Goal: Information Seeking & Learning: Check status

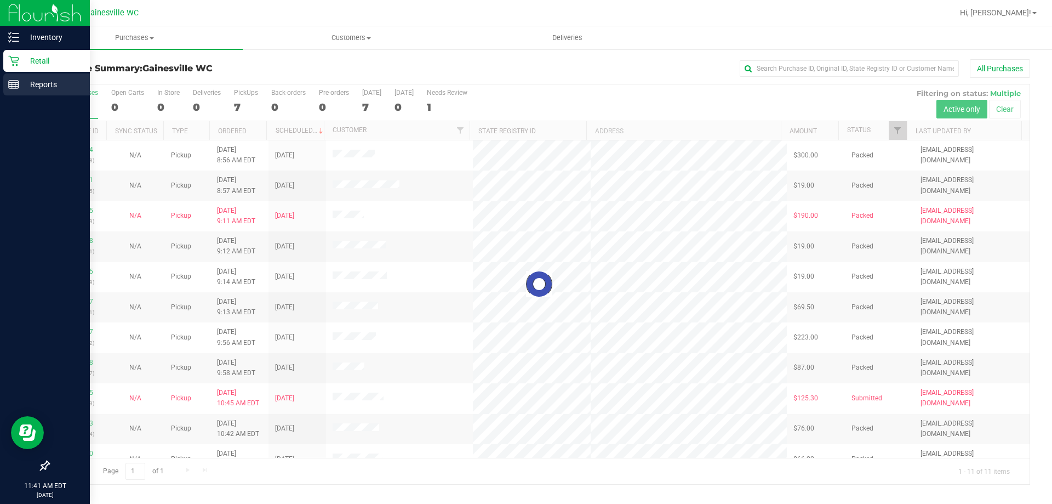
click at [41, 78] on p "Reports" at bounding box center [52, 84] width 66 height 13
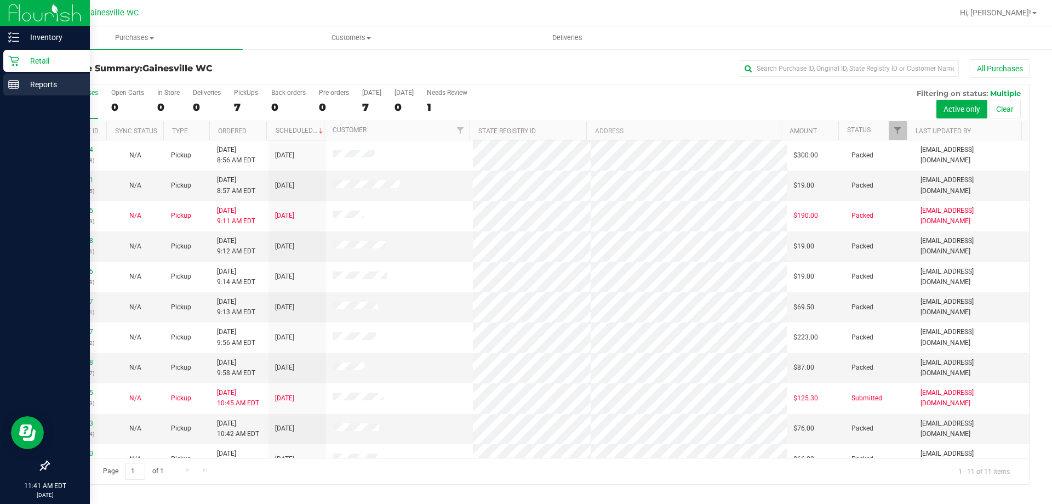
click at [52, 82] on p "Reports" at bounding box center [52, 84] width 66 height 13
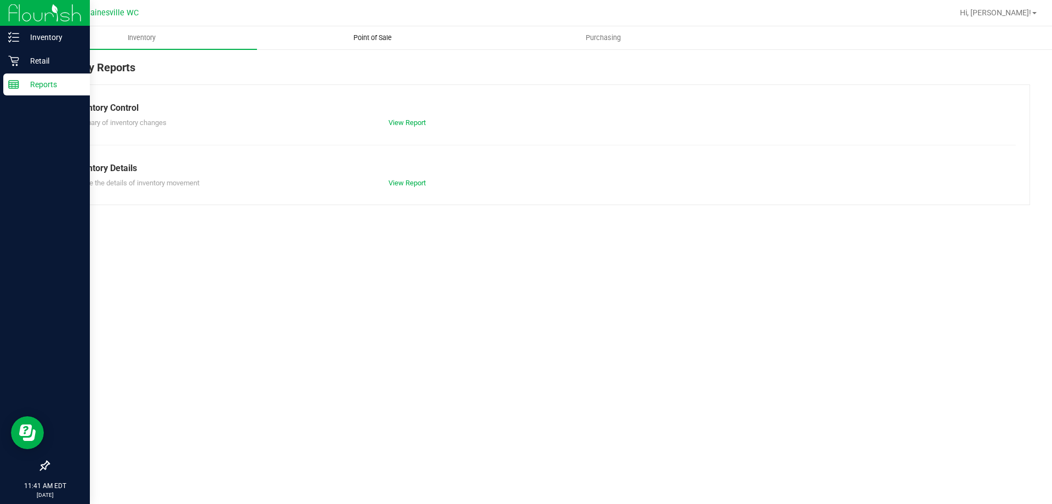
click at [378, 41] on span "Point of Sale" at bounding box center [373, 38] width 68 height 10
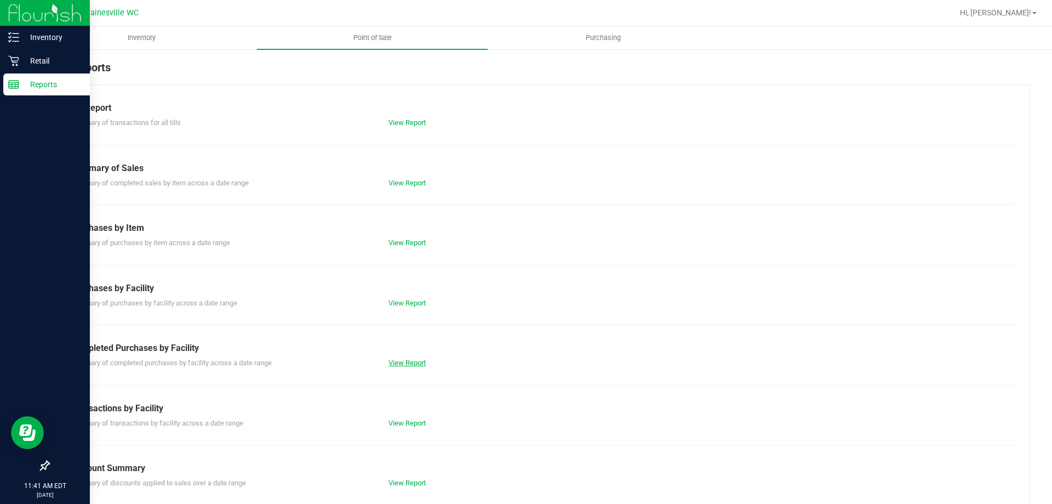
click at [418, 361] on link "View Report" at bounding box center [407, 362] width 37 height 8
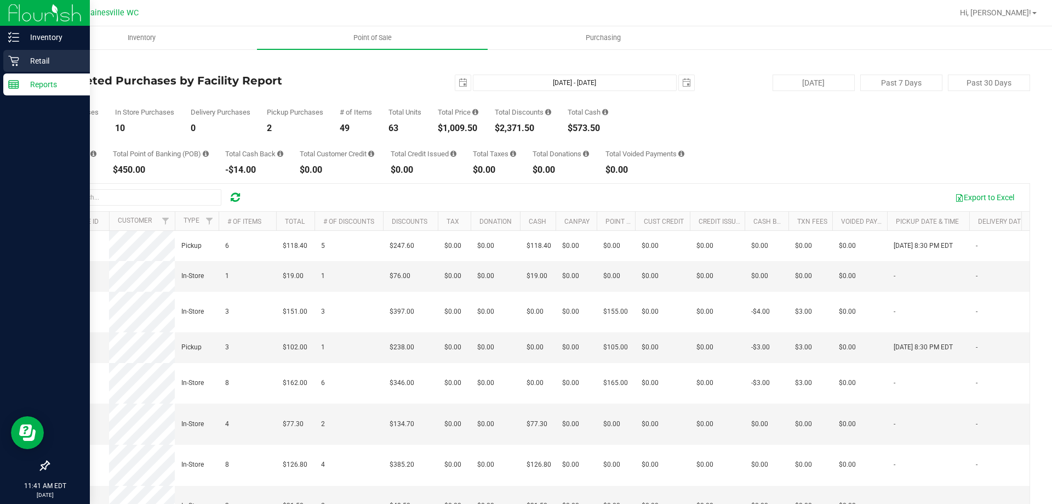
click at [36, 59] on p "Retail" at bounding box center [52, 60] width 66 height 13
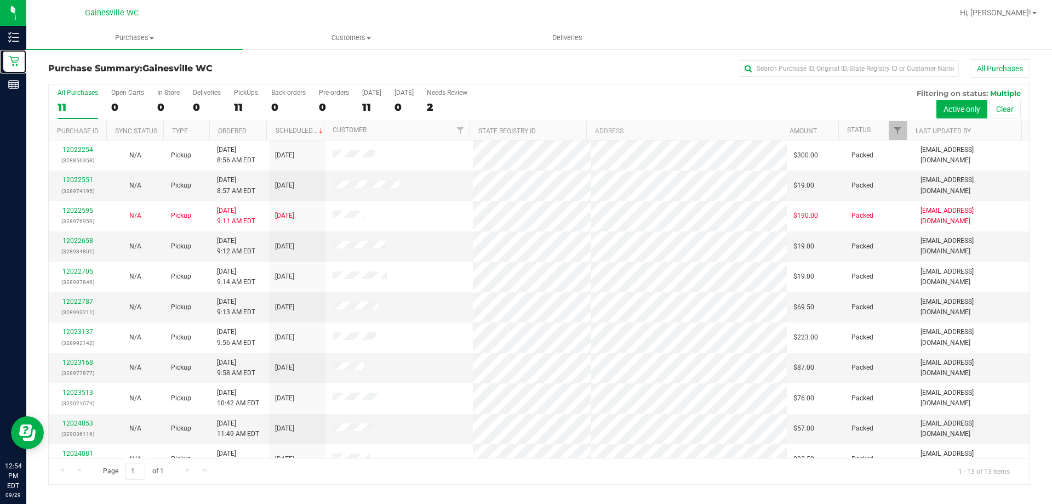
click at [0, 50] on link "Retail" at bounding box center [13, 62] width 26 height 24
